Goal: Task Accomplishment & Management: Complete application form

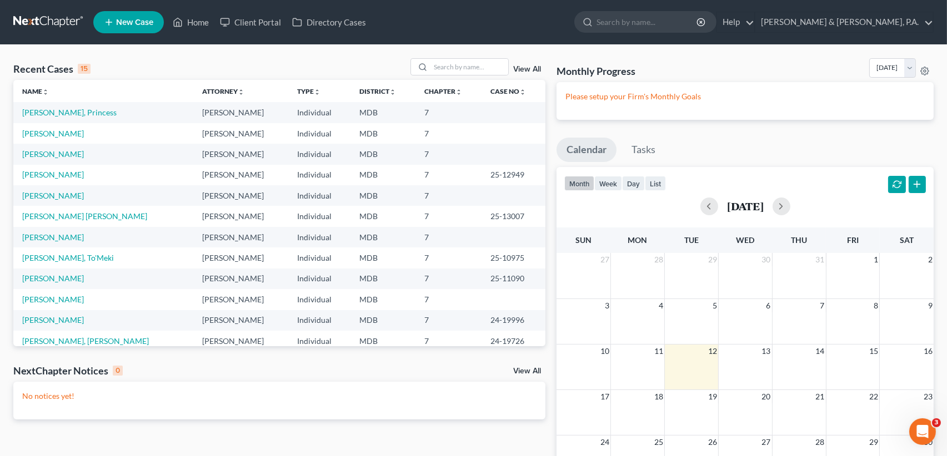
click at [136, 19] on span "New Case" at bounding box center [134, 22] width 37 height 8
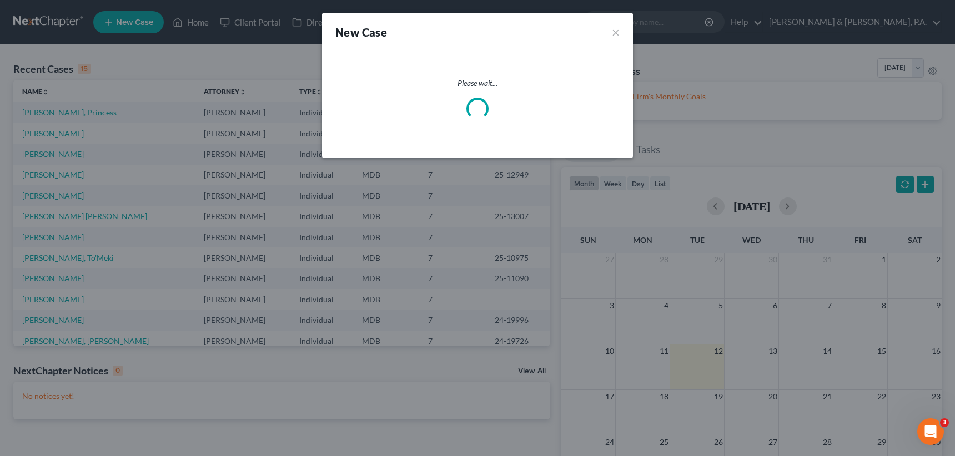
select select "38"
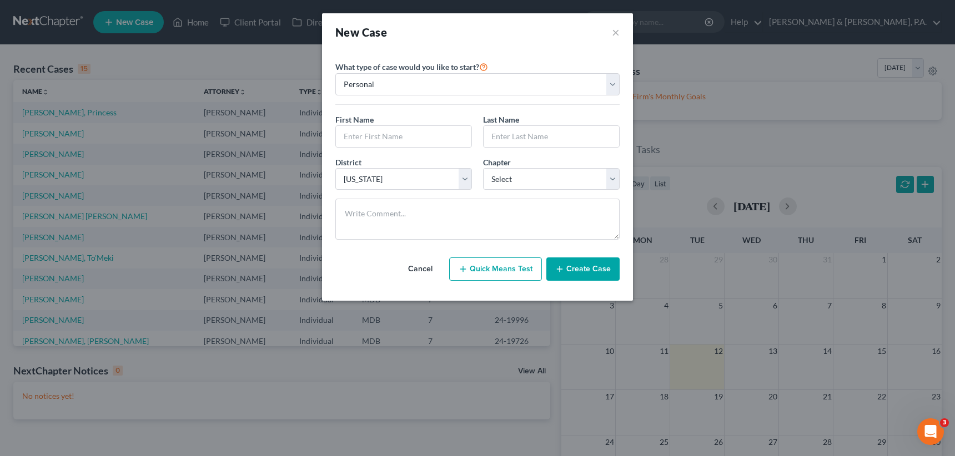
click at [505, 271] on button "Quick Means Test" at bounding box center [495, 269] width 93 height 23
select select "21"
select select "0"
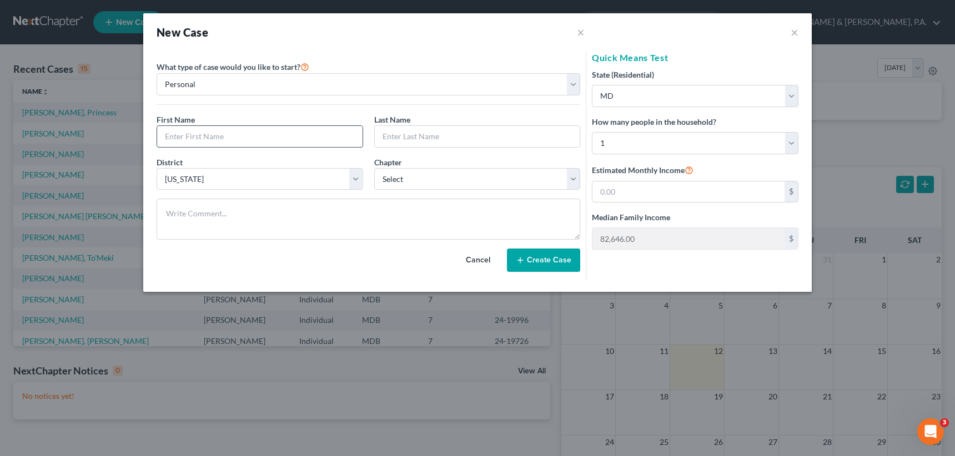
click at [216, 137] on input "text" at bounding box center [259, 136] width 205 height 21
type input "[PERSON_NAME]"
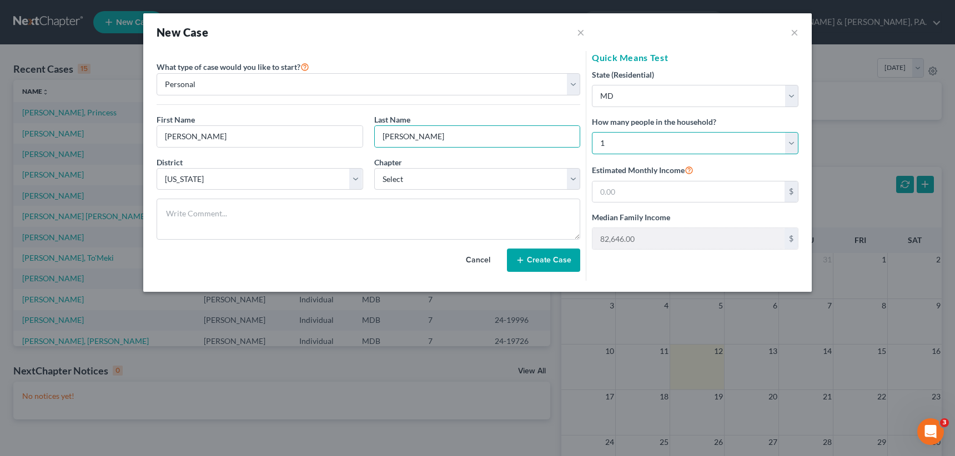
click at [795, 143] on select "Select 1 2 3 4 5 6 7 8 9 10 11 12 13 14 15 16 17 18 19 20" at bounding box center [695, 143] width 207 height 22
select select "2"
click at [592, 132] on select "Select 1 2 3 4 5 6 7 8 9 10 11 12 13 14 15 16 17 18 19 20" at bounding box center [695, 143] width 207 height 22
type input "128,624.00"
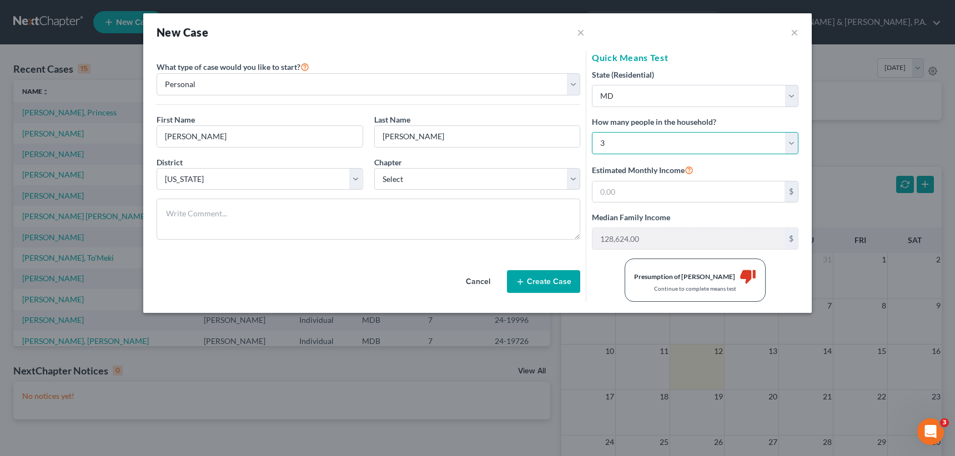
click at [797, 137] on select "Select 1 2 3 4 5 6 7 8 9 10 11 12 13 14 15 16 17 18 19 20" at bounding box center [695, 143] width 207 height 22
select select "1"
click at [592, 132] on select "Select 1 2 3 4 5 6 7 8 9 10 11 12 13 14 15 16 17 18 19 20" at bounding box center [695, 143] width 207 height 22
type input "109,054.00"
click at [791, 139] on select "Select 1 2 3 4 5 6 7 8 9 10 11 12 13 14 15 16 17 18 19 20" at bounding box center [695, 143] width 207 height 22
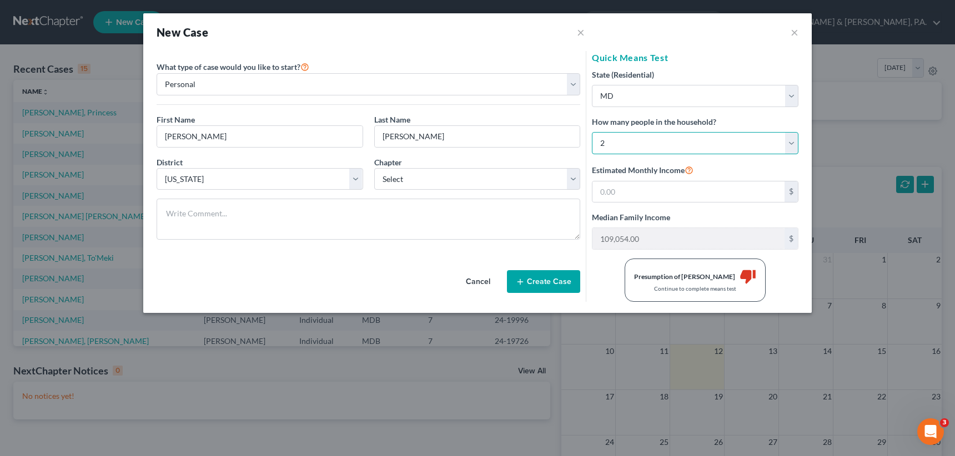
select select "2"
click at [592, 132] on select "Select 1 2 3 4 5 6 7 8 9 10 11 12 13 14 15 16 17 18 19 20" at bounding box center [695, 143] width 207 height 22
type input "128,624.00"
click at [721, 36] on div "New Case × ×" at bounding box center [477, 32] width 668 height 38
click at [798, 29] on button "×" at bounding box center [795, 32] width 8 height 13
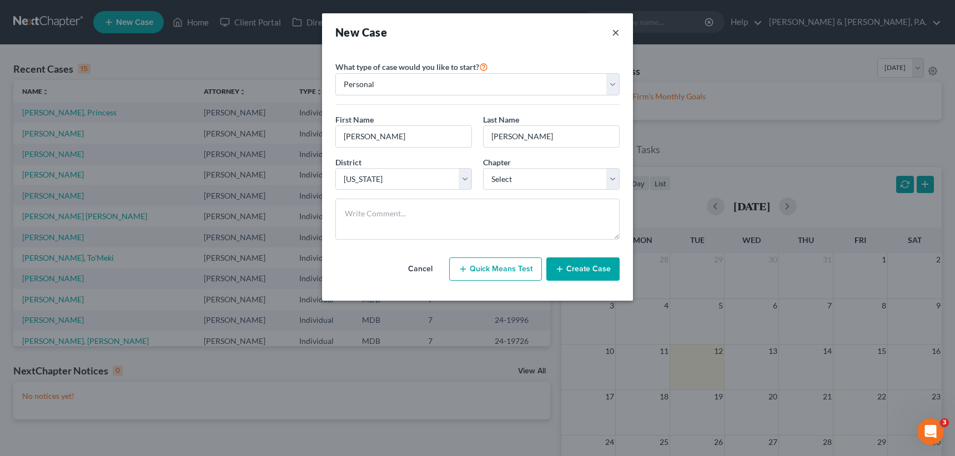
click at [617, 29] on button "×" at bounding box center [616, 32] width 8 height 16
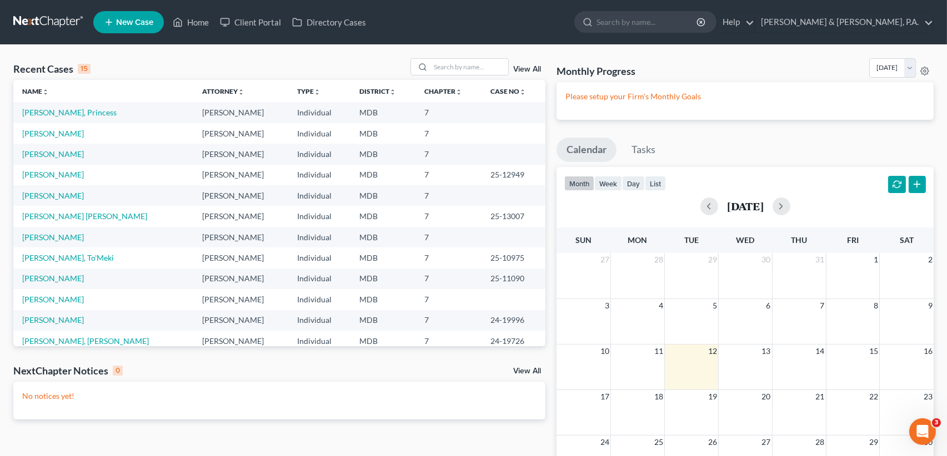
click at [553, 26] on ul "New Case Home Client Portal Directory Cases - No Result - See all results Or Pr…" at bounding box center [513, 22] width 840 height 29
